Goal: Information Seeking & Learning: Learn about a topic

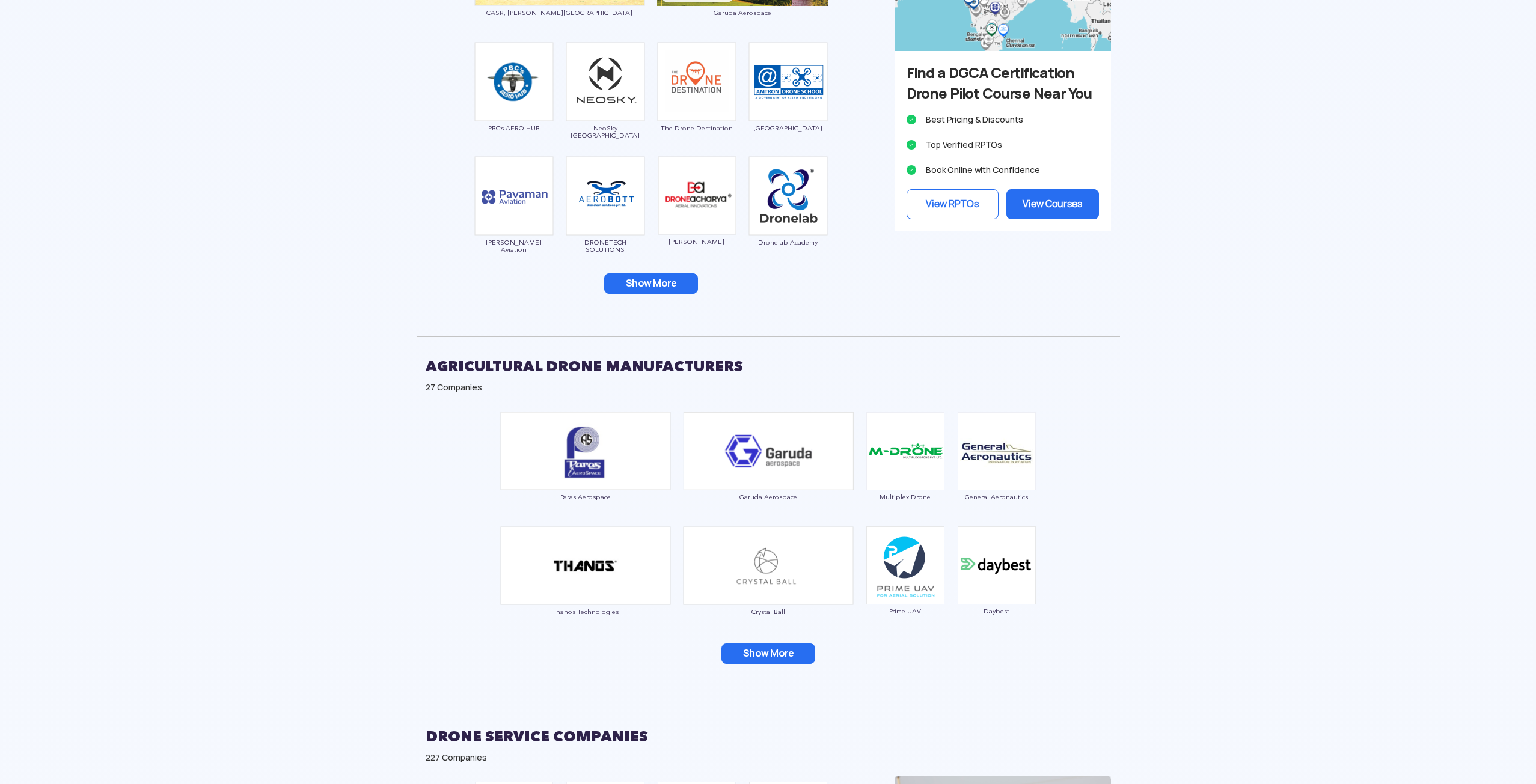
scroll to position [1659, 0]
click at [748, 661] on button "Show More" at bounding box center [769, 653] width 94 height 20
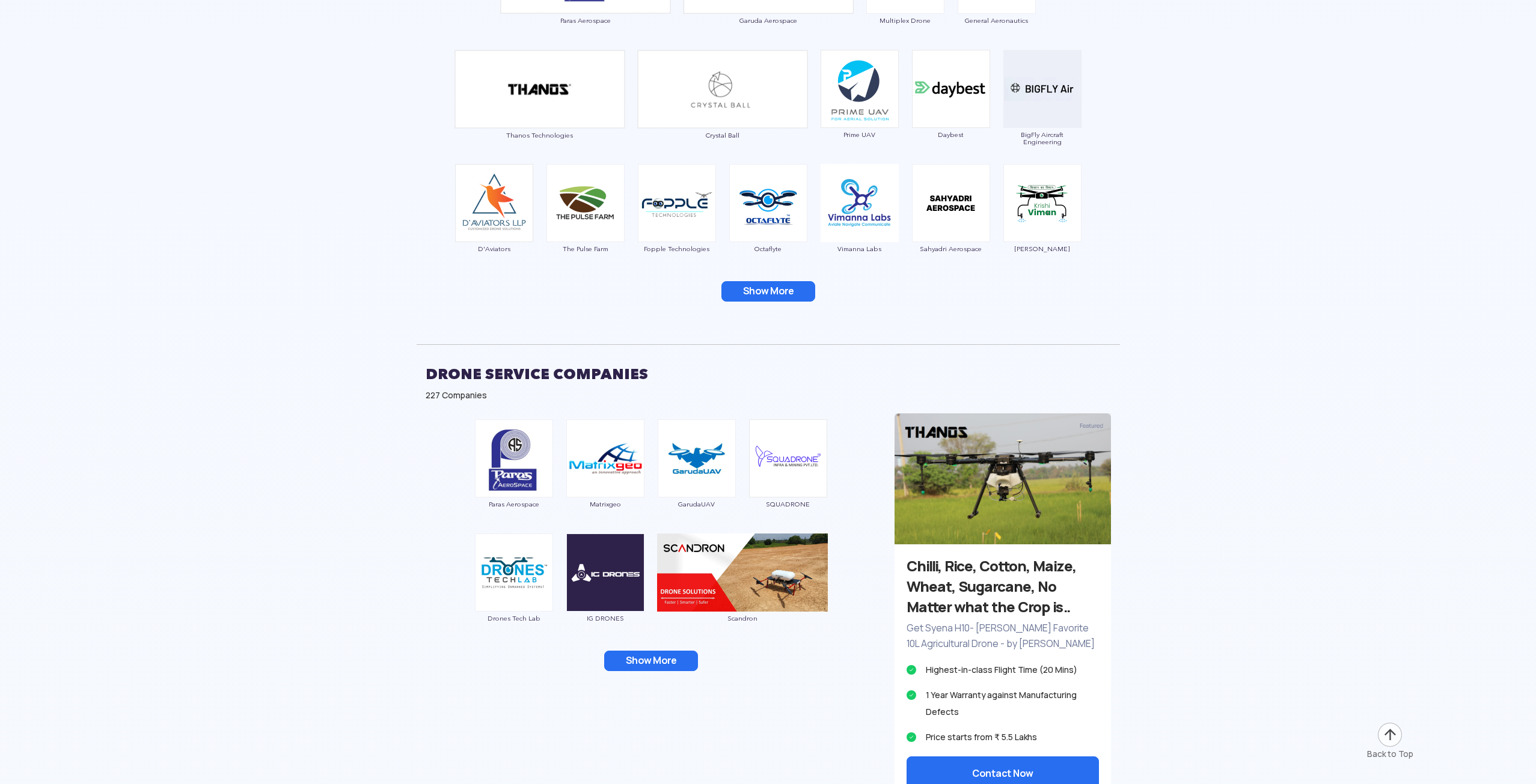
scroll to position [2203, 0]
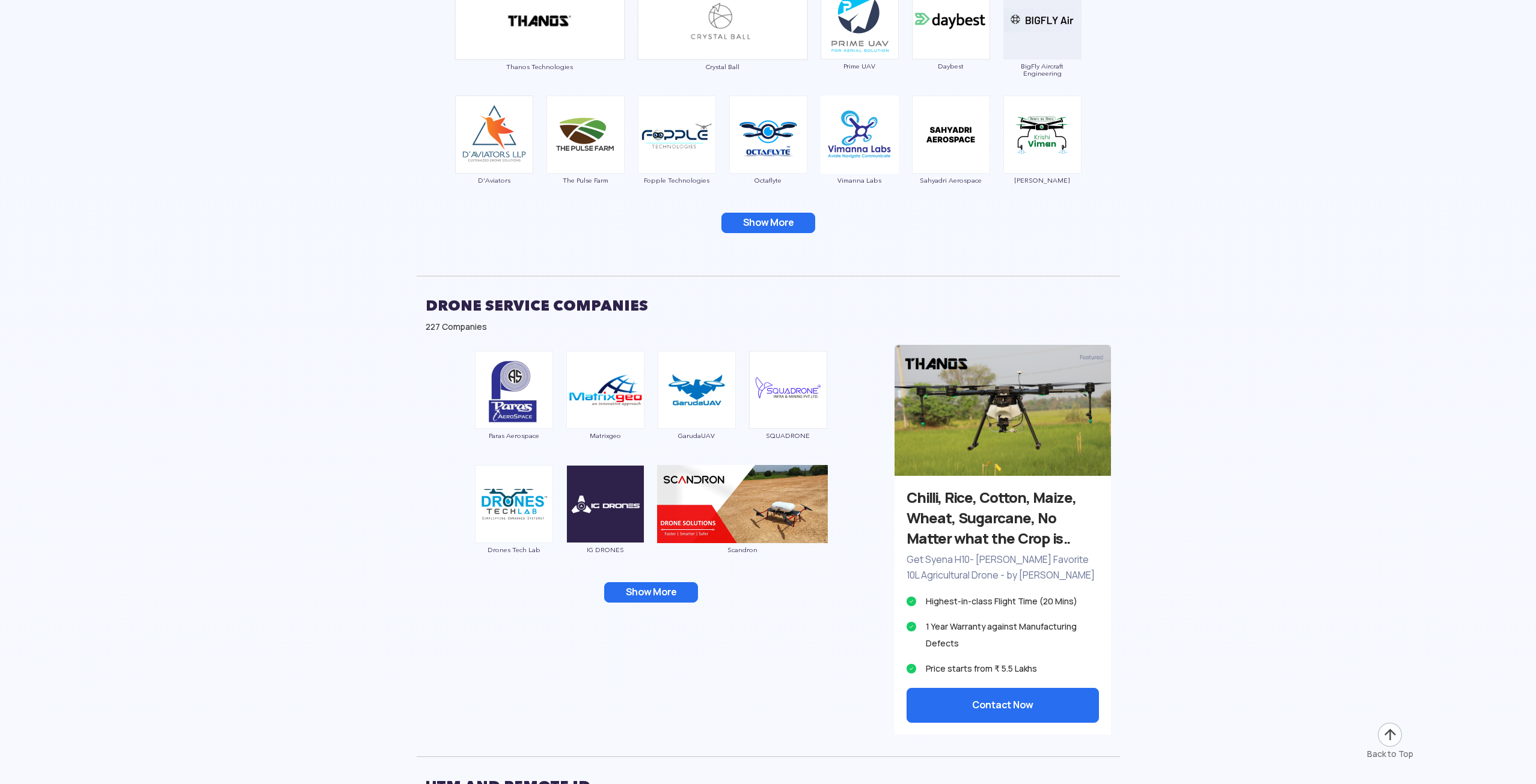
click at [683, 592] on button "Show More" at bounding box center [651, 592] width 94 height 20
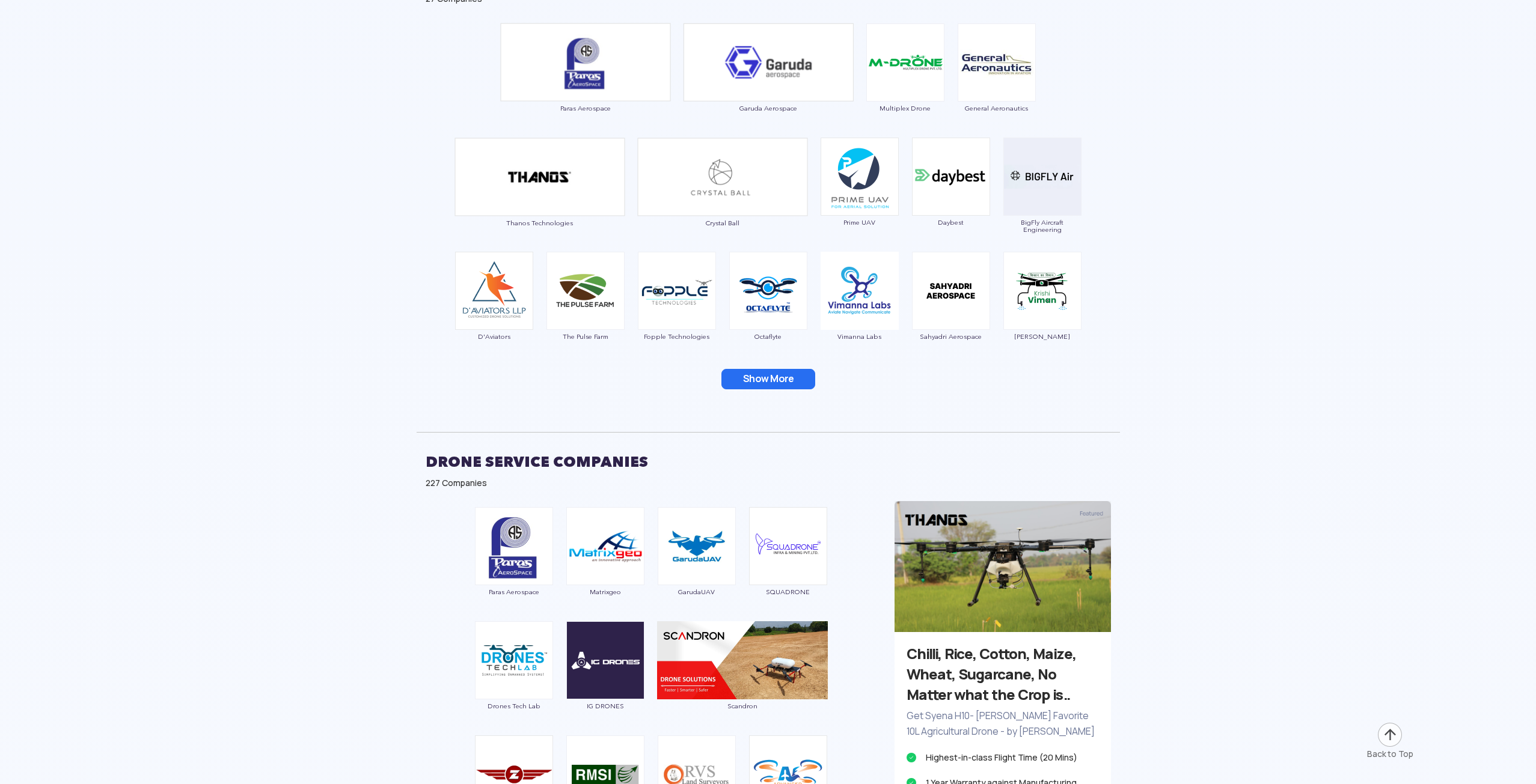
scroll to position [1927, 0]
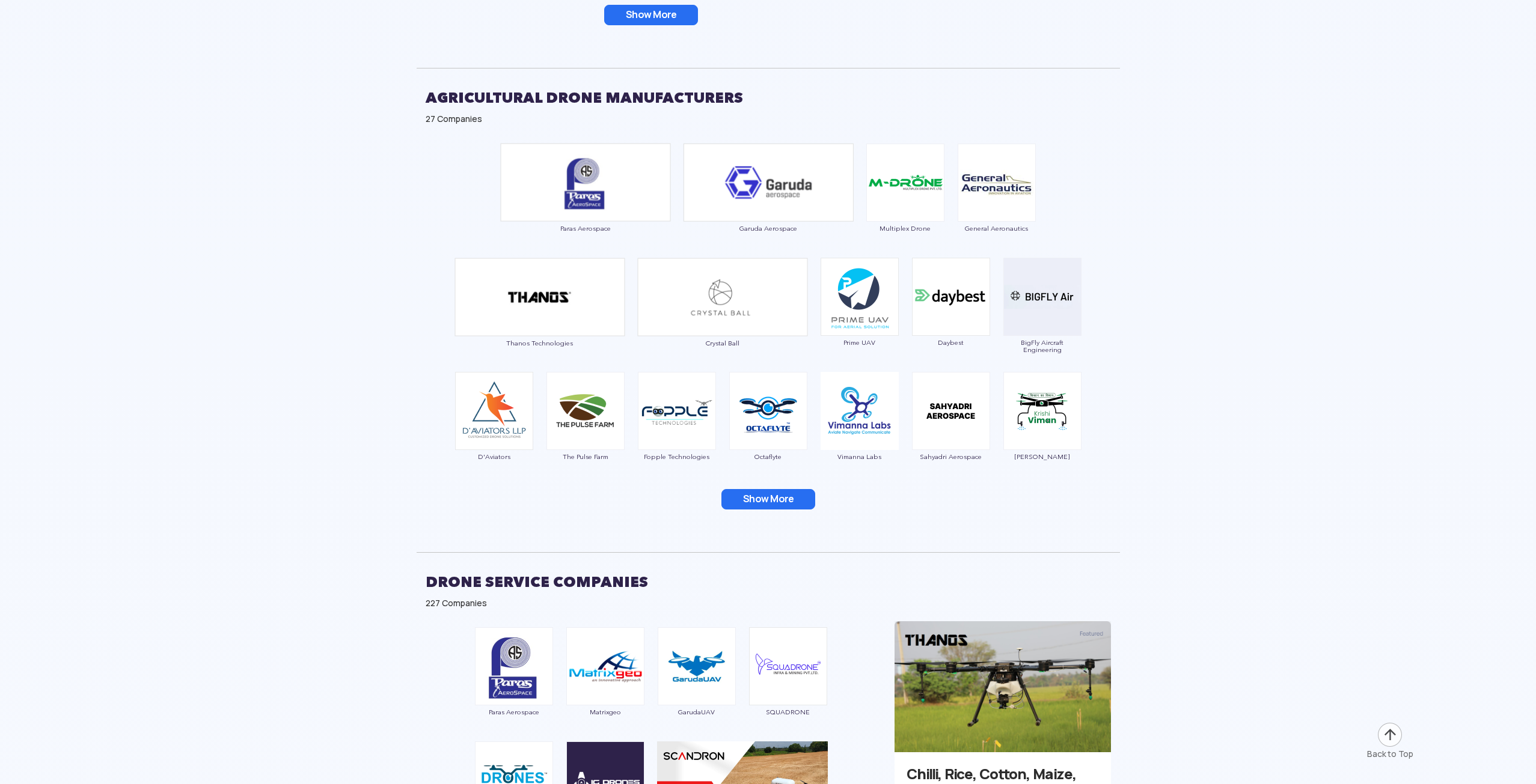
click at [786, 497] on button "Show More" at bounding box center [769, 499] width 94 height 20
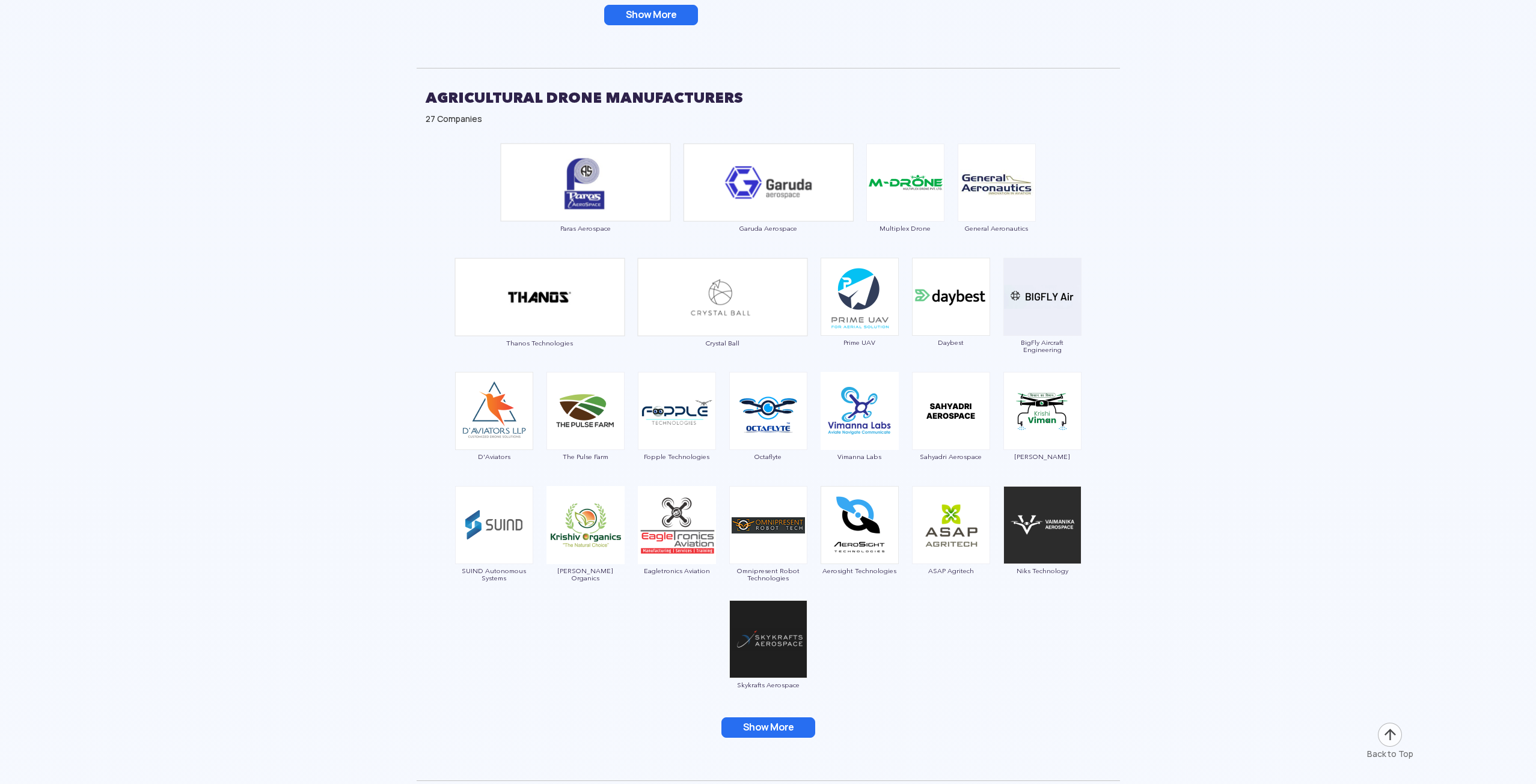
scroll to position [1995, 0]
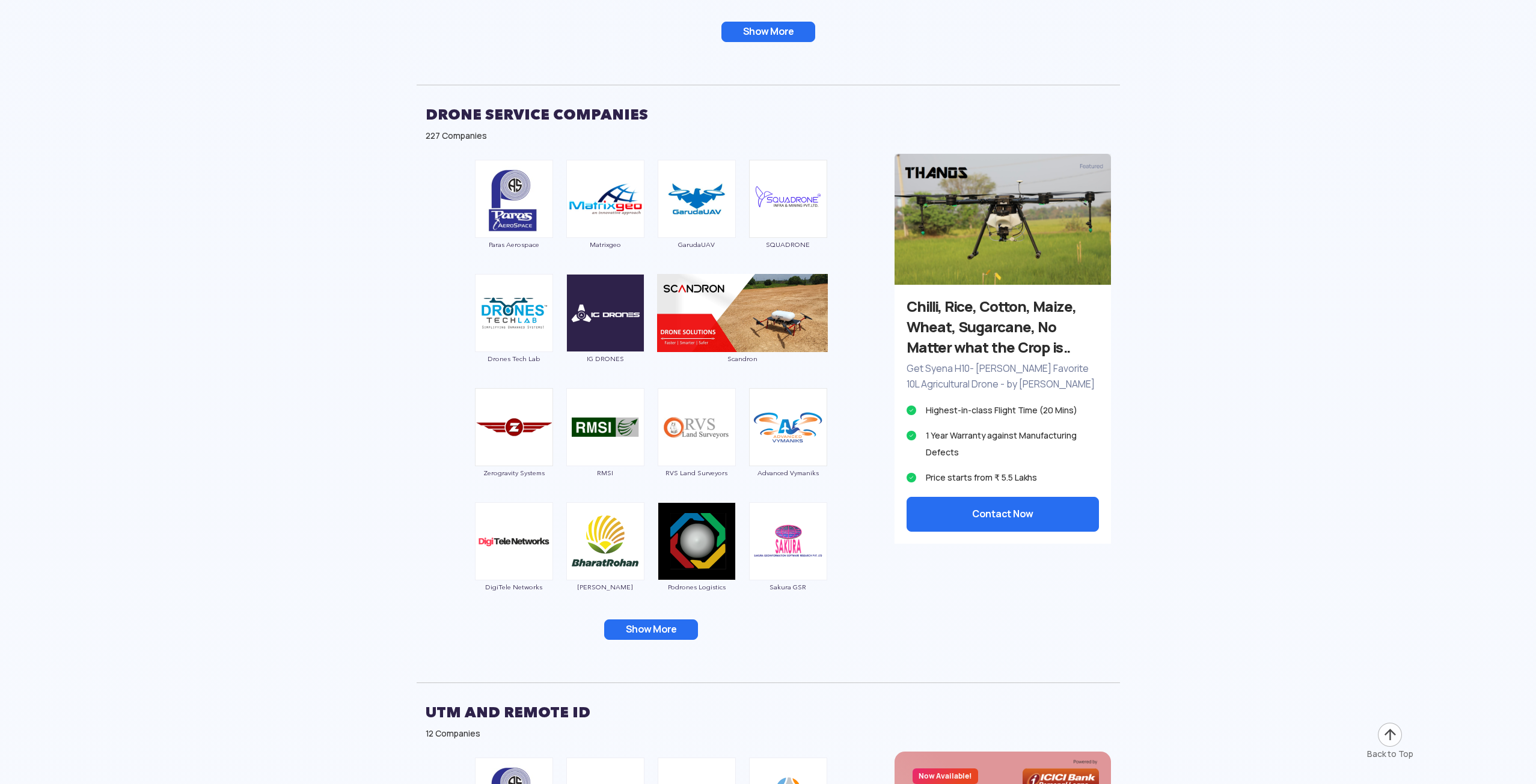
scroll to position [2562, 0]
